Goal: Task Accomplishment & Management: Complete application form

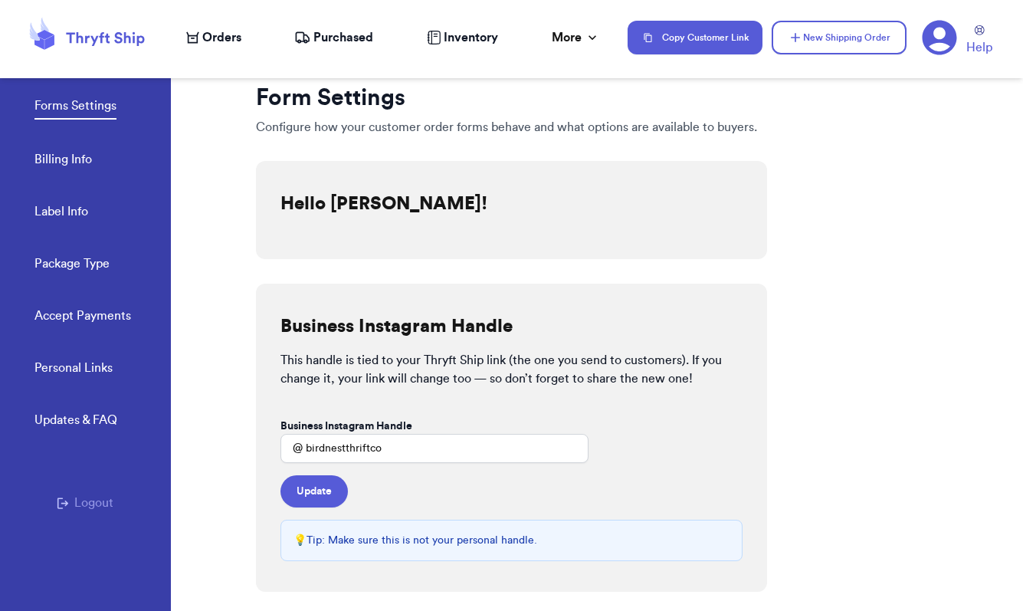
click at [943, 41] on icon at bounding box center [940, 38] width 34 height 34
click at [216, 38] on span "Orders" at bounding box center [221, 37] width 39 height 18
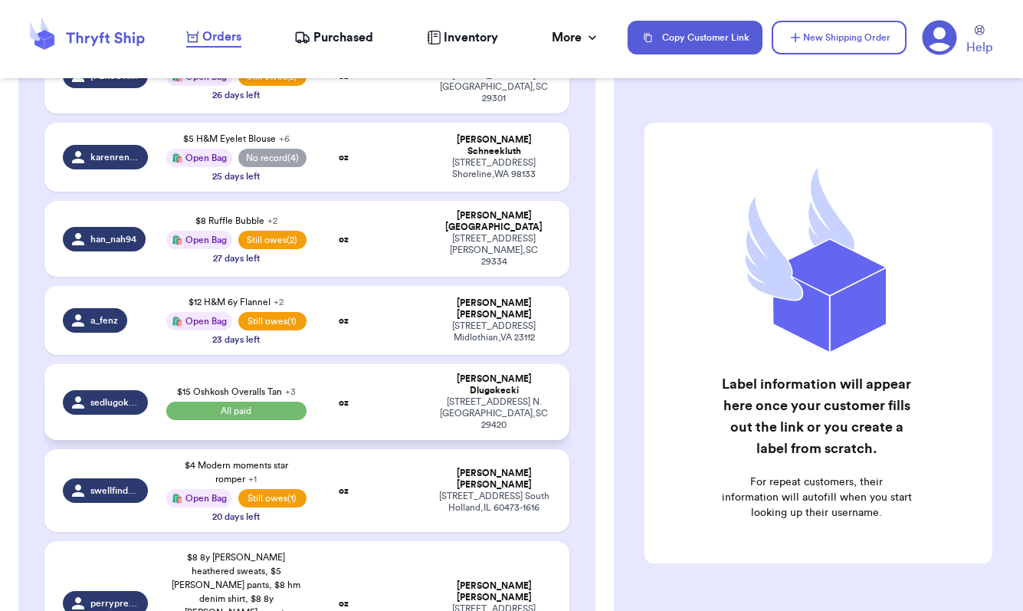
scroll to position [340, 0]
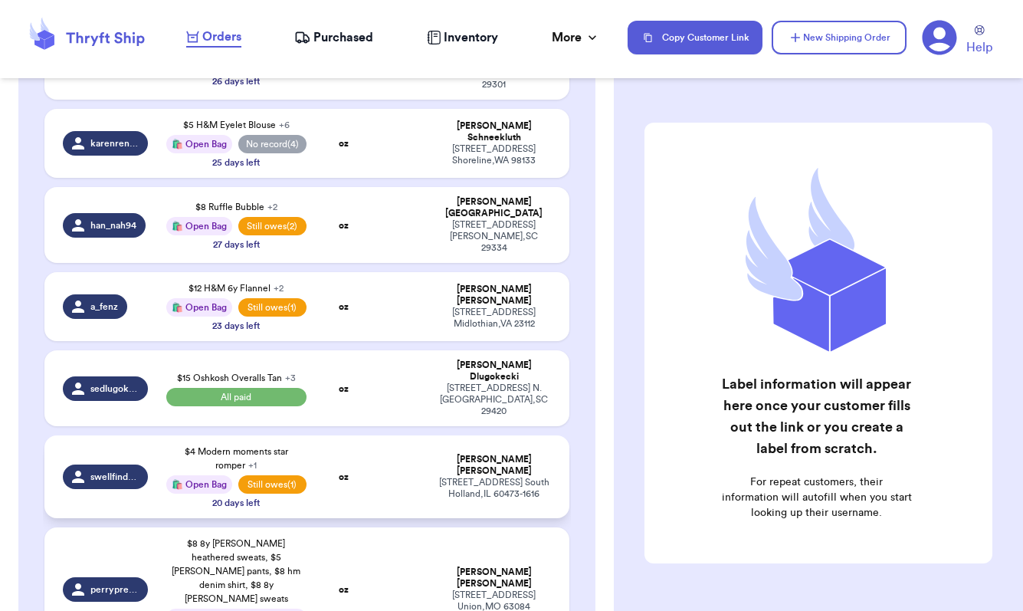
click at [110, 465] on div "swellfindsco" at bounding box center [105, 477] width 85 height 25
select select "paid"
select select "unpaid"
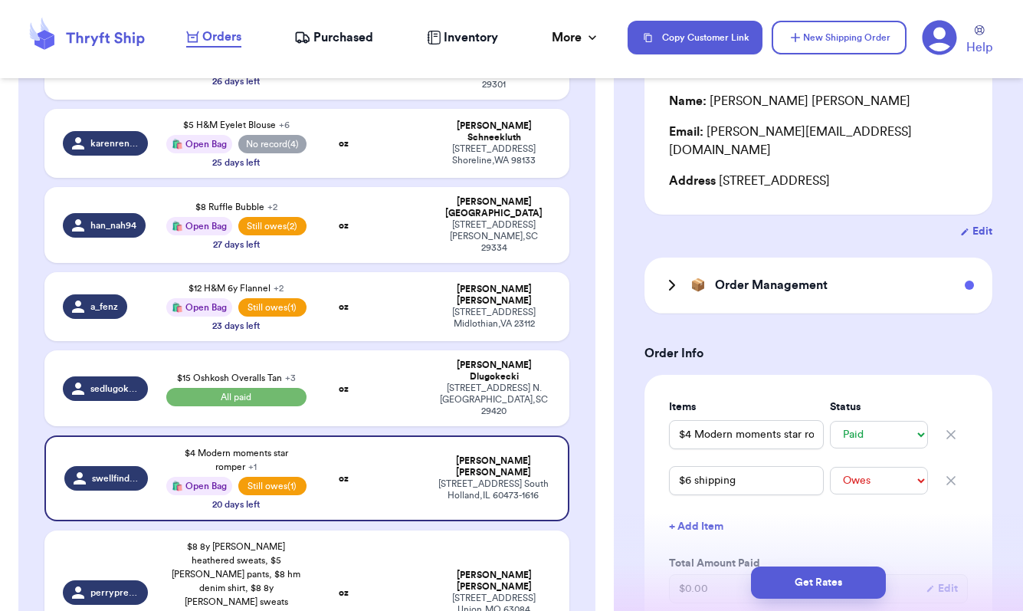
scroll to position [166, 0]
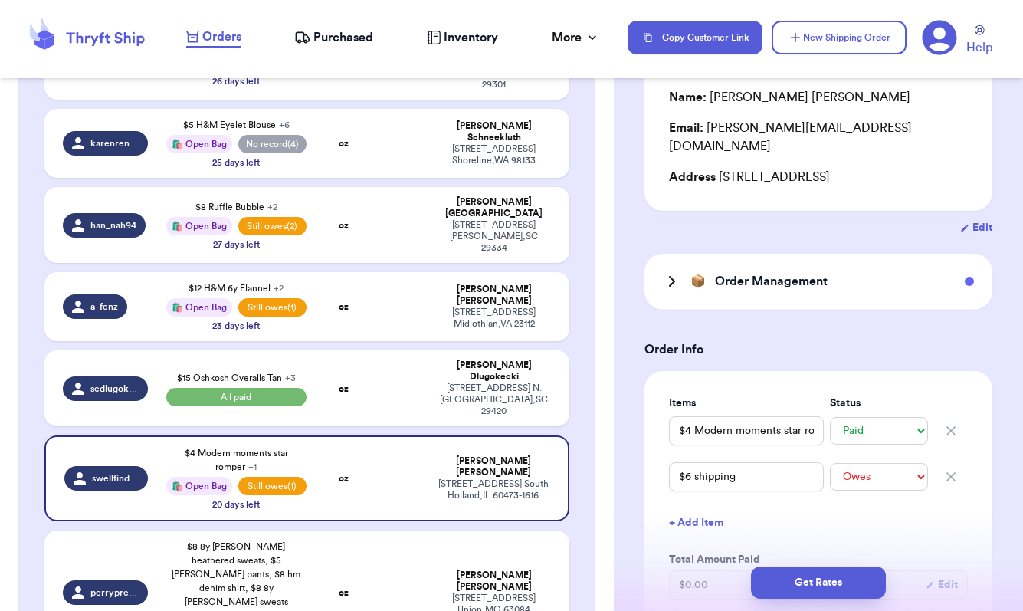
click at [710, 511] on button "+ Add Item" at bounding box center [818, 523] width 311 height 34
click at [729, 512] on input "text" at bounding box center [746, 522] width 155 height 29
type input "$"
type input "$8"
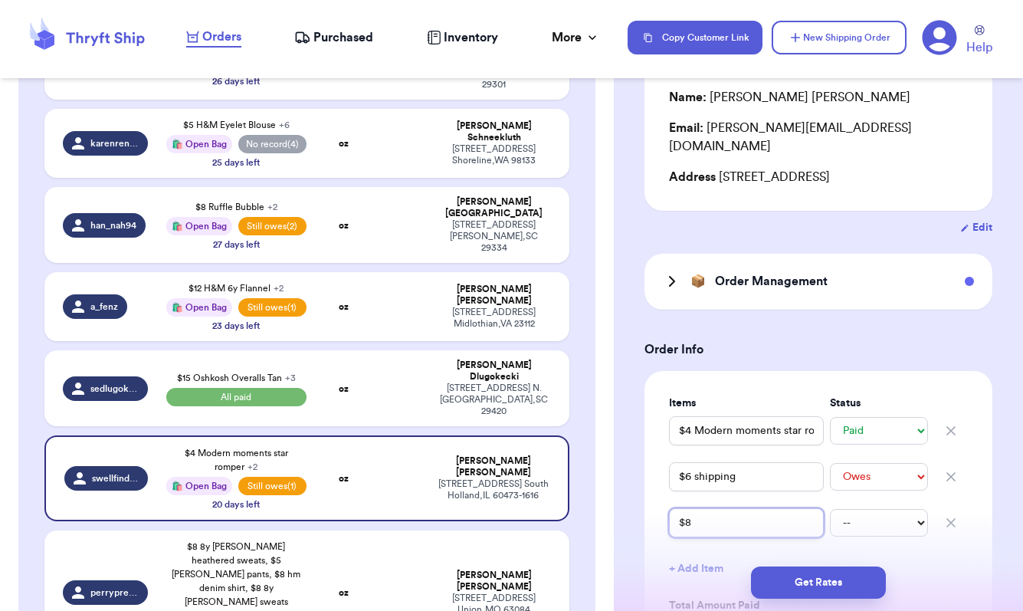
type input "$8 T"
type input "$8 Th"
type input "$8 The"
type input "$8 The L"
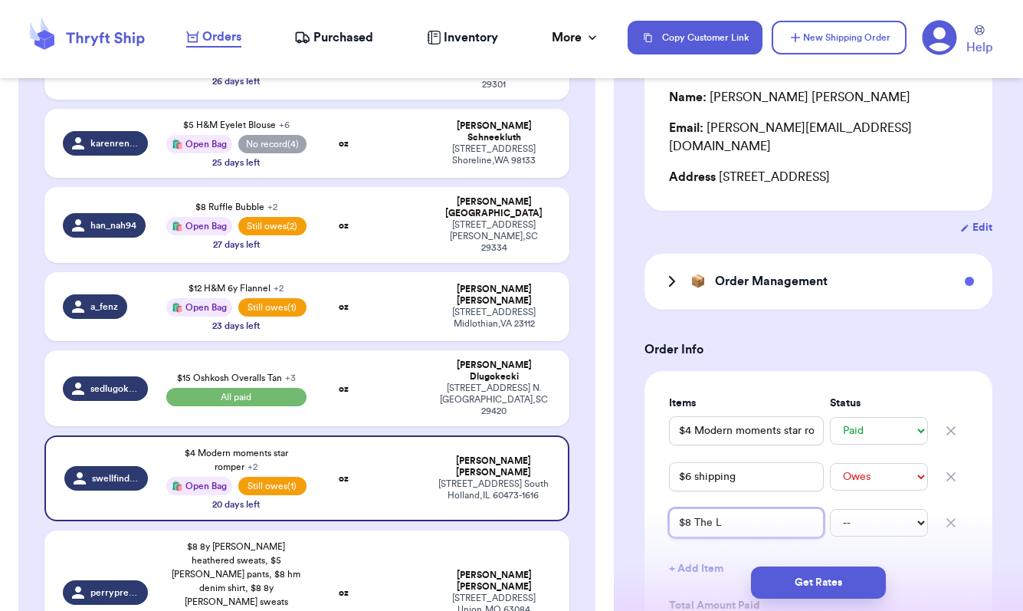
type input "$8 The Li"
type input "$8 The Lit"
type input "$8 The Litt"
type input "$8 The Littl"
type input "$8 The Little"
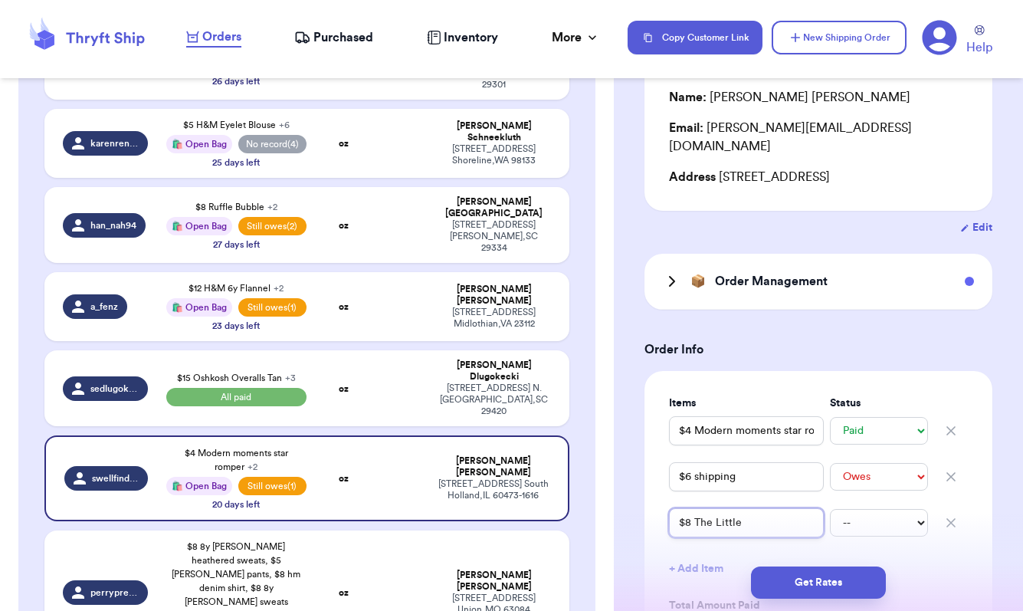
type input "$8 The Little"
type input "$8 The Little H"
type input "$8 The Little He"
type input "$8 The Little Hei"
type input "$8 The Little [PERSON_NAME]"
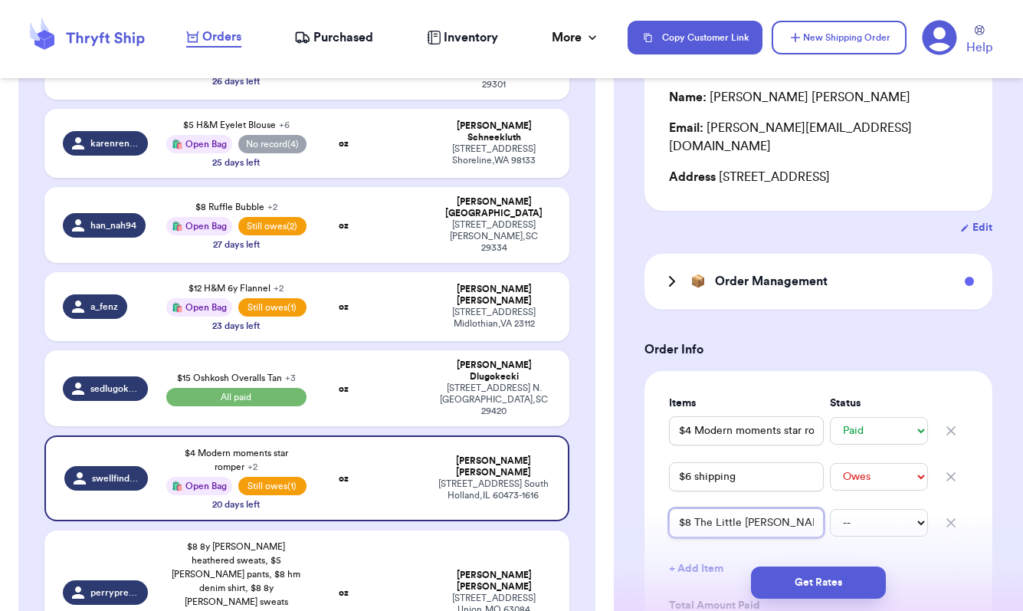
type input "$8 The [PERSON_NAME]"
type input "$8 The [PERSON_NAME] Dr"
type input "$8 The Little [PERSON_NAME]"
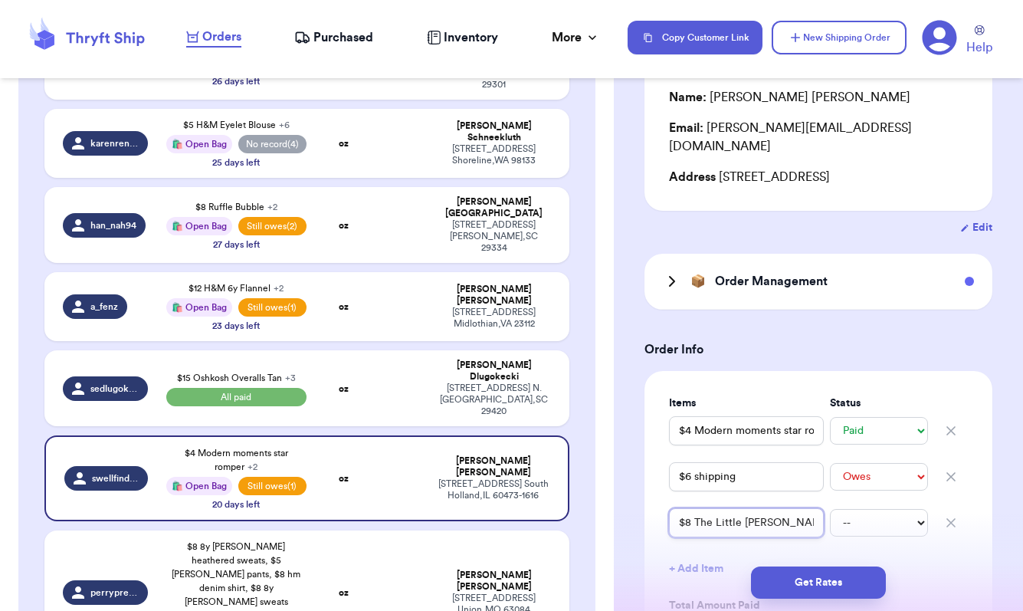
type input "$8 The Little [PERSON_NAME]"
type input "$8 The [PERSON_NAME] Dress"
click at [711, 555] on div "Get Rates" at bounding box center [818, 582] width 409 height 57
click at [691, 464] on input "$6 shipping" at bounding box center [746, 476] width 155 height 29
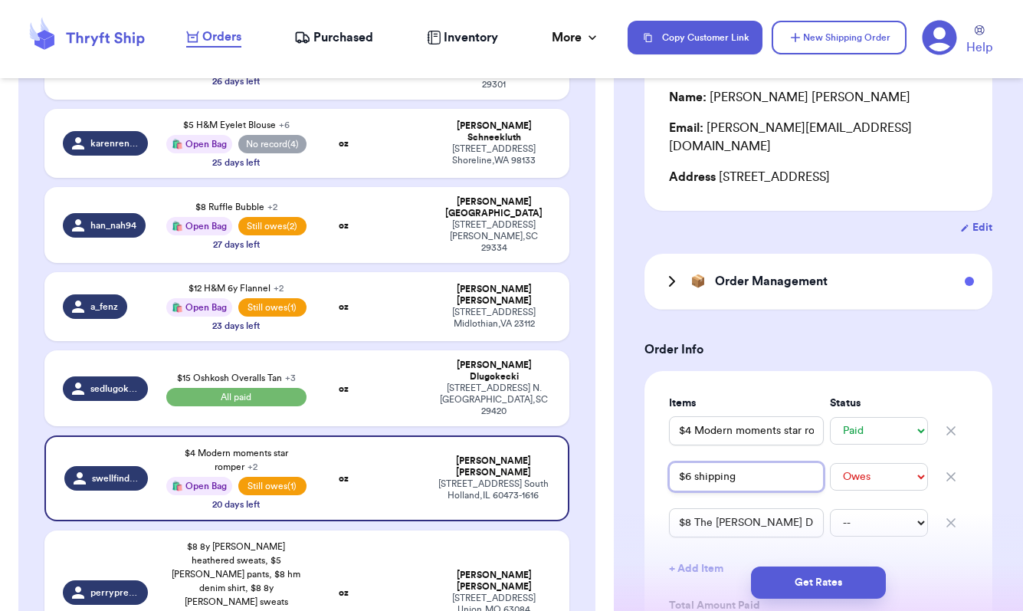
type input "$6 shipping"
type input "$6 + shipping"
type input "$6 shipping"
type input "$ shipping"
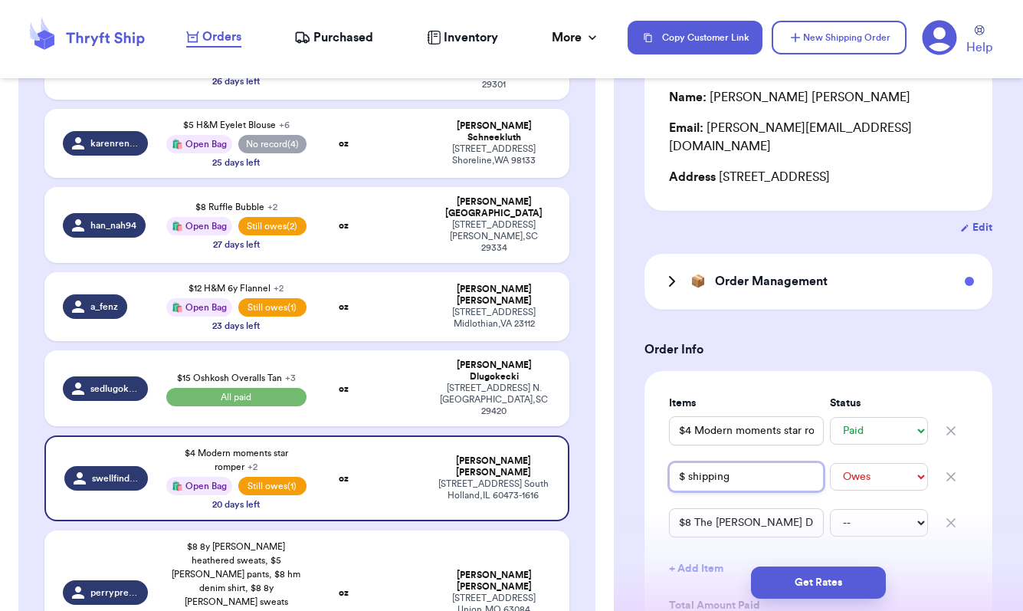
type input "$6 shipping"
click at [947, 557] on div "Get Rates" at bounding box center [818, 582] width 409 height 57
click at [897, 511] on select "-- Paid Owes" at bounding box center [879, 523] width 98 height 28
select select "unpaid"
click at [934, 552] on button "+ Add Item" at bounding box center [818, 569] width 311 height 34
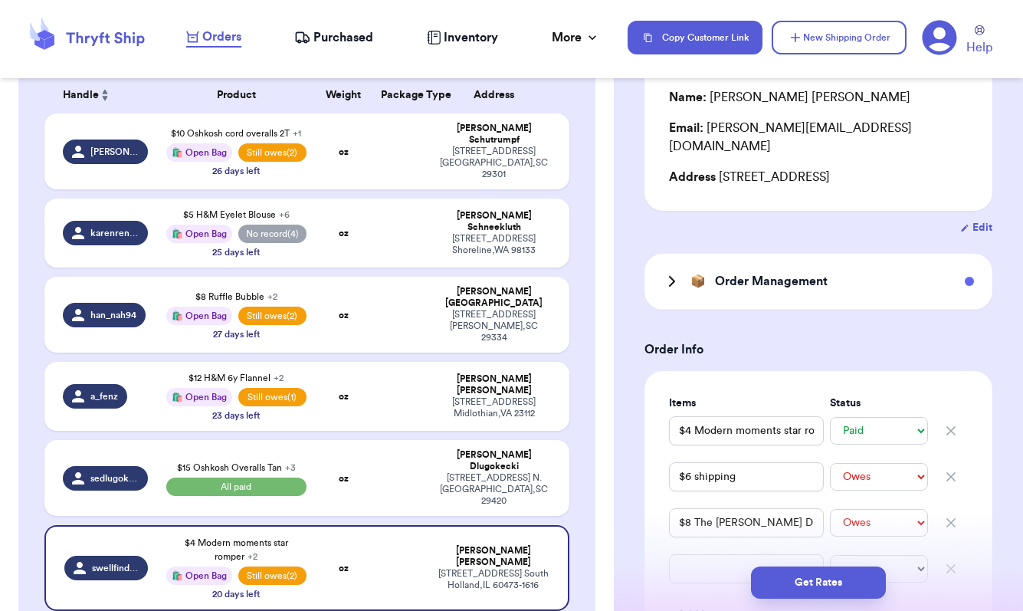
scroll to position [245, 0]
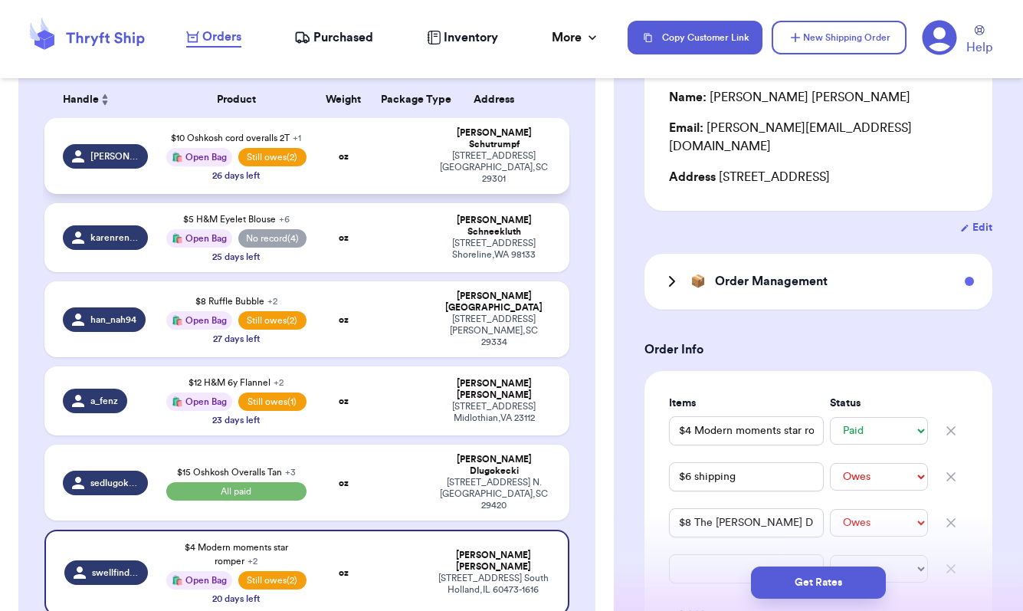
click at [326, 177] on td "oz" at bounding box center [344, 156] width 57 height 76
type input "$10 Oshkosh cord overalls 2T"
select select "unpaid"
type input "$5.50 Shipping"
